Goal: Information Seeking & Learning: Learn about a topic

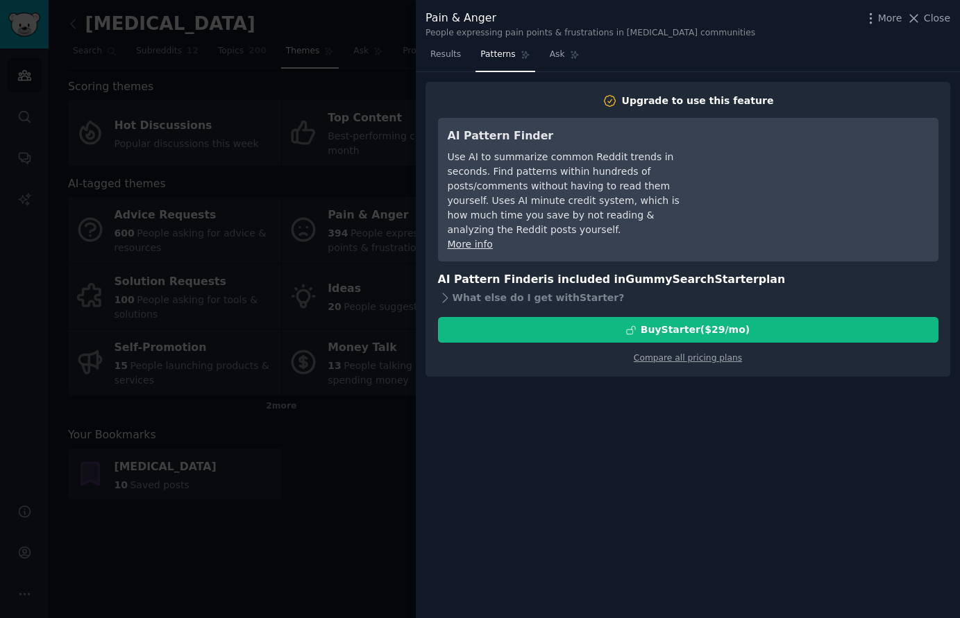
click at [391, 89] on div at bounding box center [480, 309] width 960 height 618
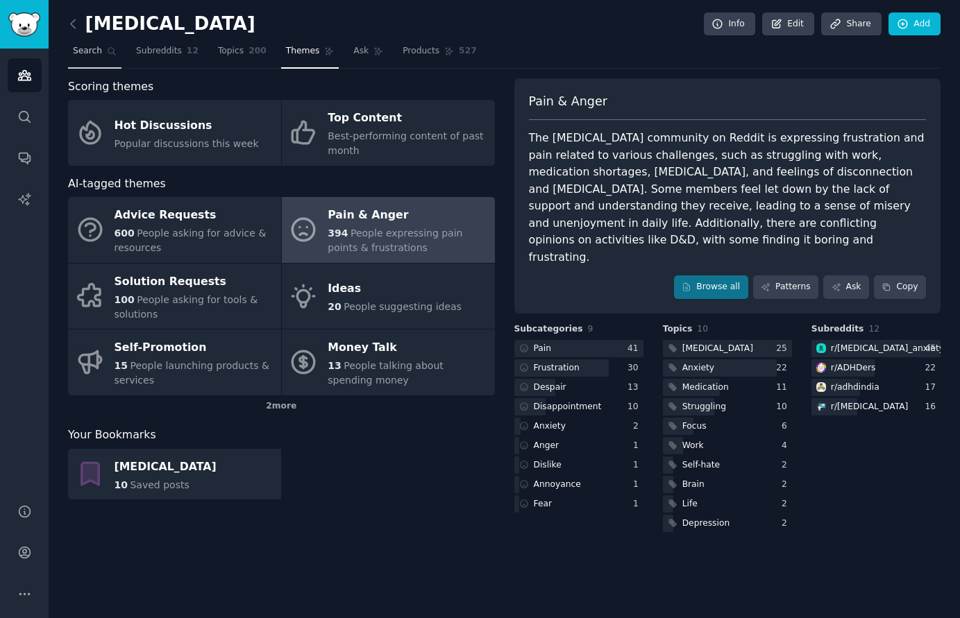
click at [85, 60] on link "Search" at bounding box center [94, 54] width 53 height 28
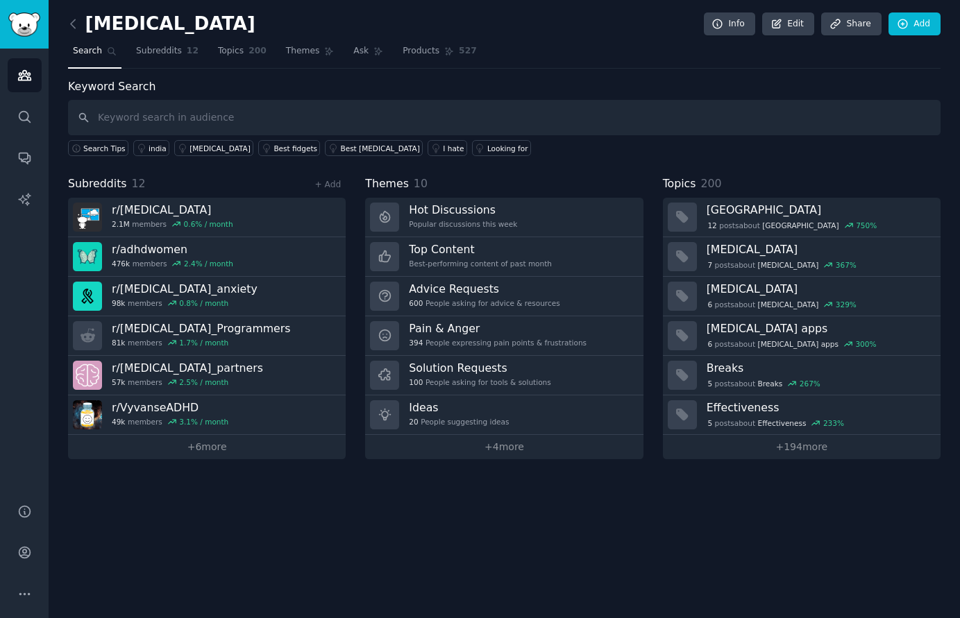
click at [246, 112] on input "text" at bounding box center [504, 117] width 872 height 35
type input "[MEDICAL_DATA] coach"
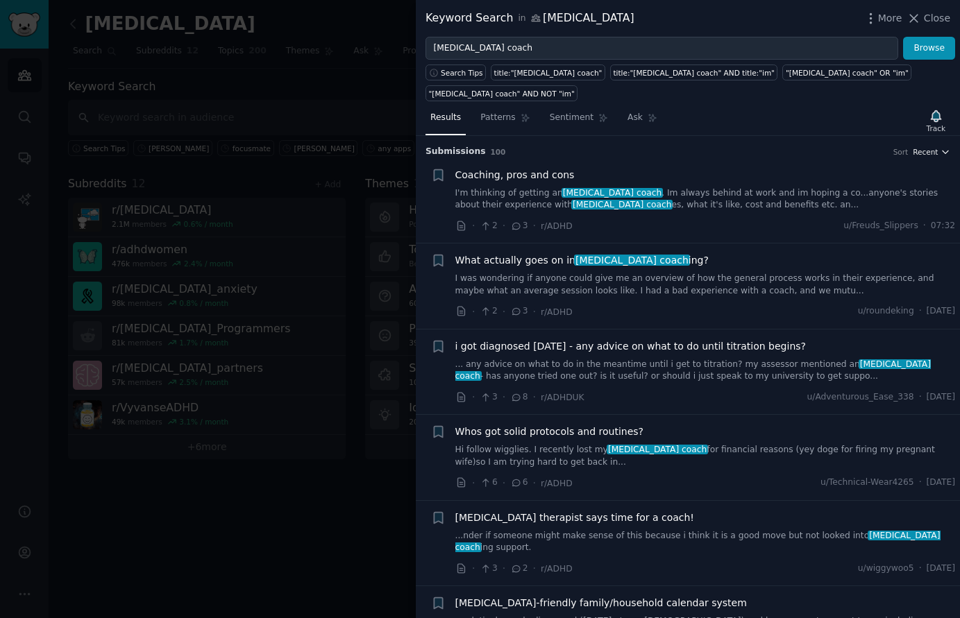
click at [913, 147] on span "Recent" at bounding box center [925, 152] width 25 height 10
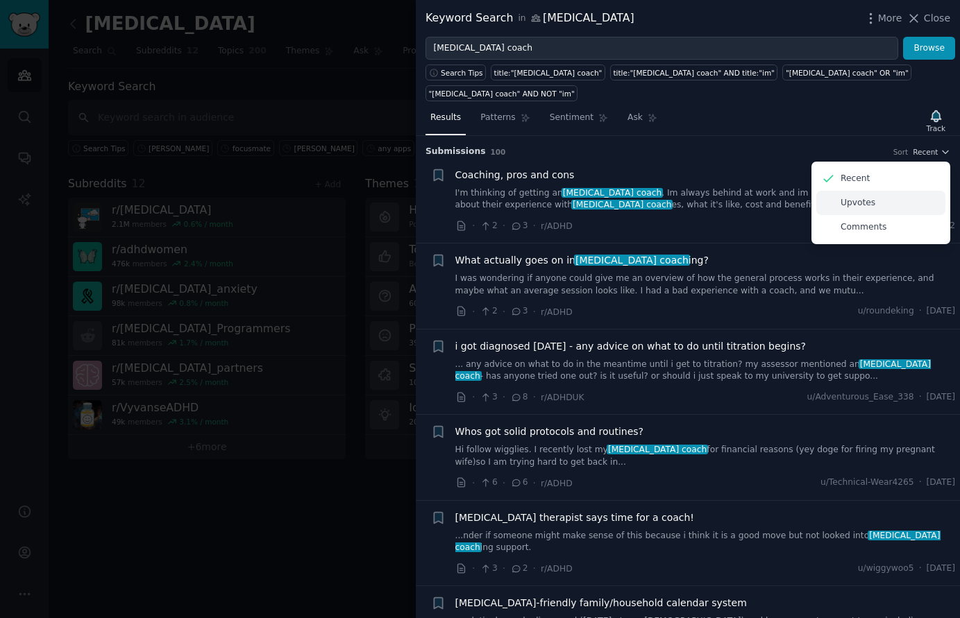
click at [895, 191] on div "Upvotes" at bounding box center [880, 203] width 129 height 24
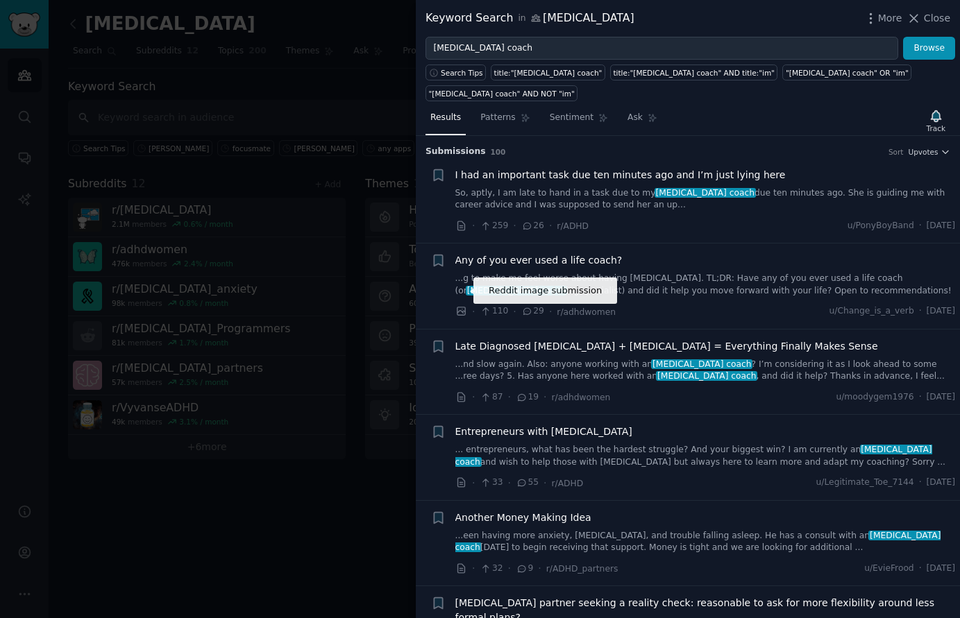
drag, startPoint x: 461, startPoint y: 289, endPoint x: 482, endPoint y: 297, distance: 22.2
click at [482, 305] on div "· 110 · 29 · r/adhdwomen" at bounding box center [535, 312] width 161 height 15
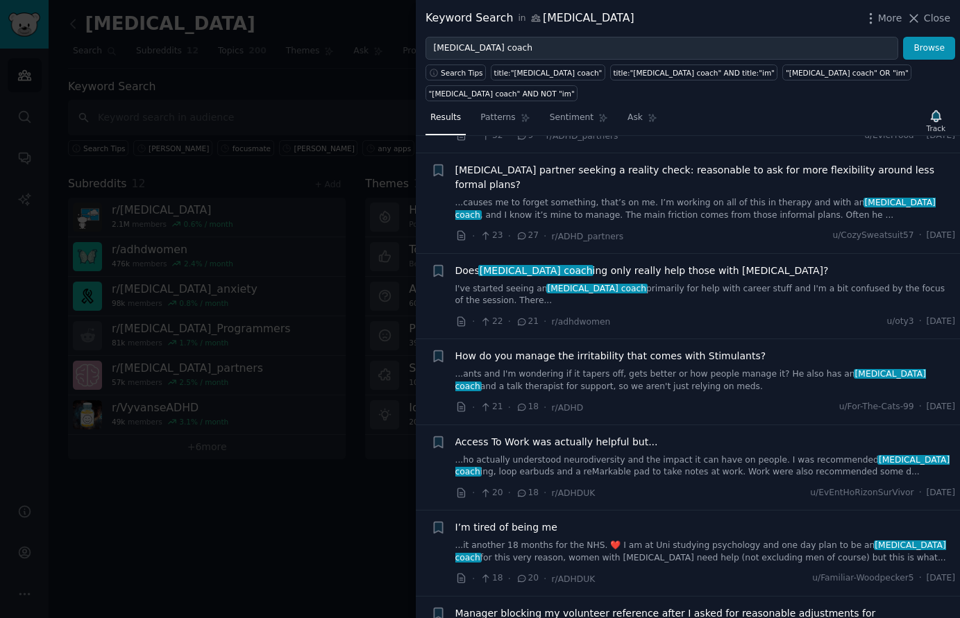
scroll to position [463, 0]
